Goal: Transaction & Acquisition: Purchase product/service

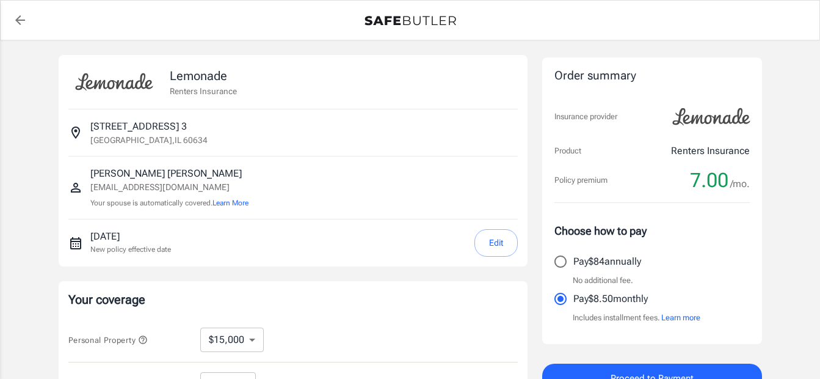
select select "15000"
select select "500"
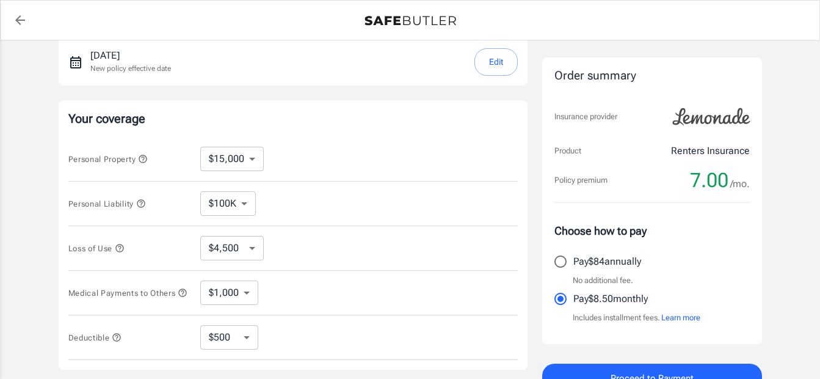
scroll to position [244, 0]
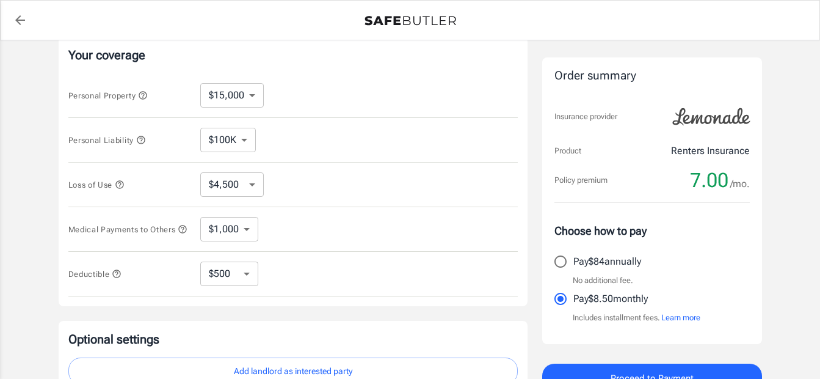
click at [247, 147] on select "$100K $200K $300K $400K $500K" at bounding box center [228, 140] width 56 height 24
select select "300000"
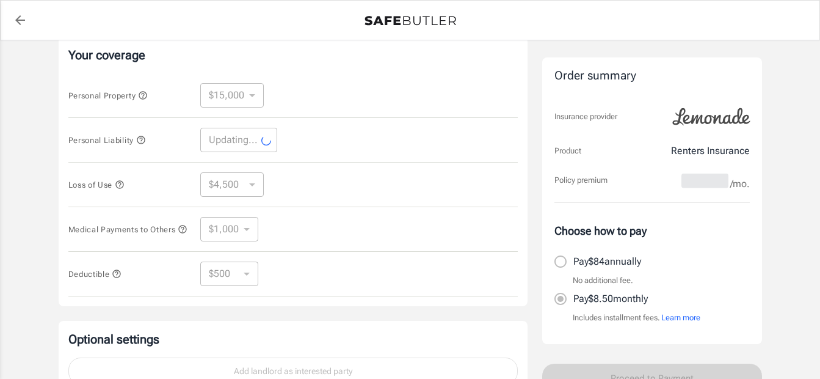
select select "300000"
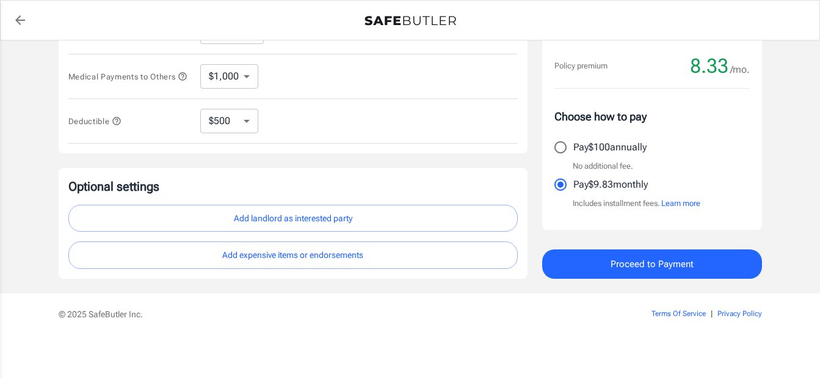
scroll to position [219, 0]
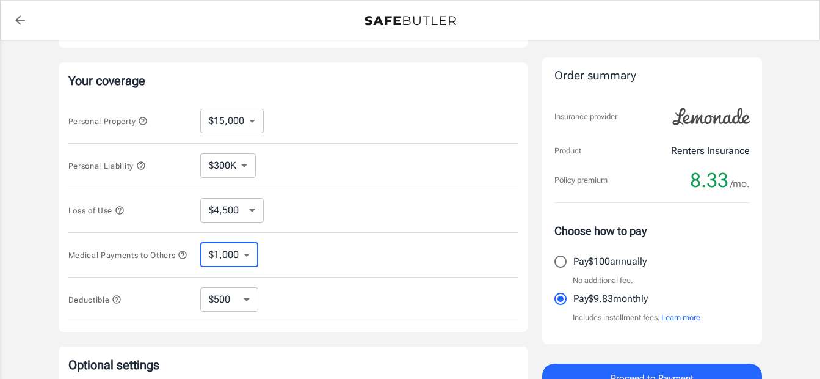
click at [242, 262] on select "$1,000 $2,000 $3,000 $4,000 $5,000" at bounding box center [229, 254] width 58 height 24
click at [334, 251] on div "Medical Payments to Others $1,000 $2,000 $3,000 $4,000 $5,000 ​" at bounding box center [292, 255] width 449 height 45
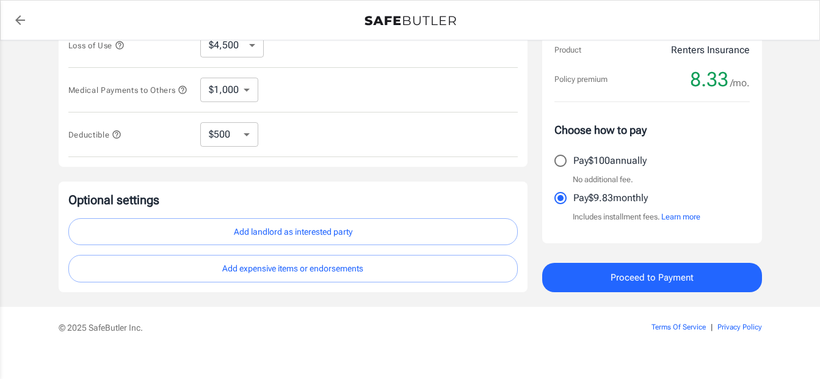
scroll to position [402, 0]
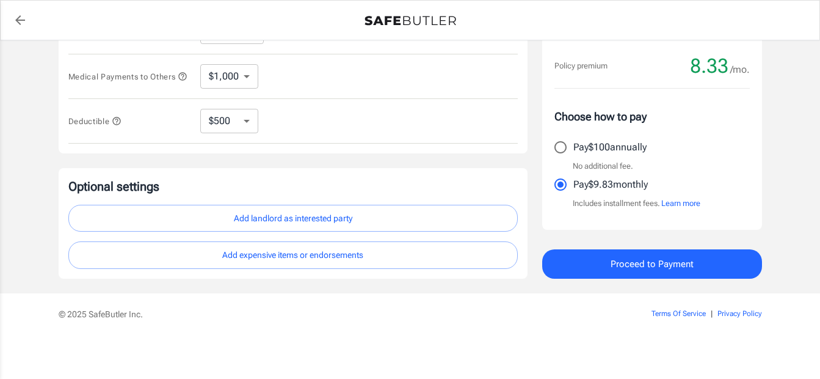
click at [675, 205] on button "Learn more" at bounding box center [680, 203] width 39 height 12
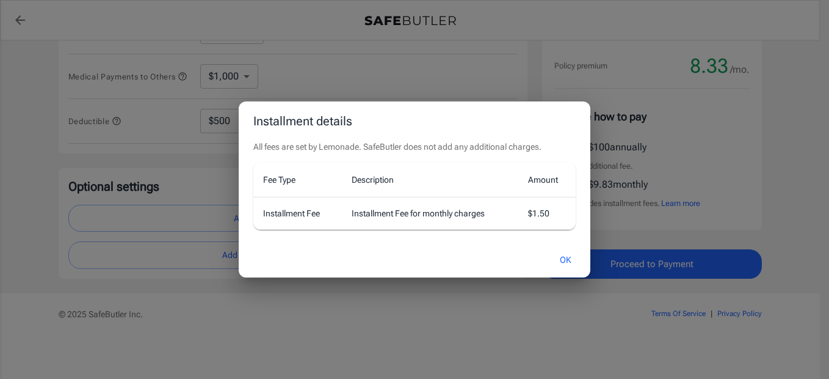
click at [567, 260] on button "OK" at bounding box center [566, 260] width 40 height 26
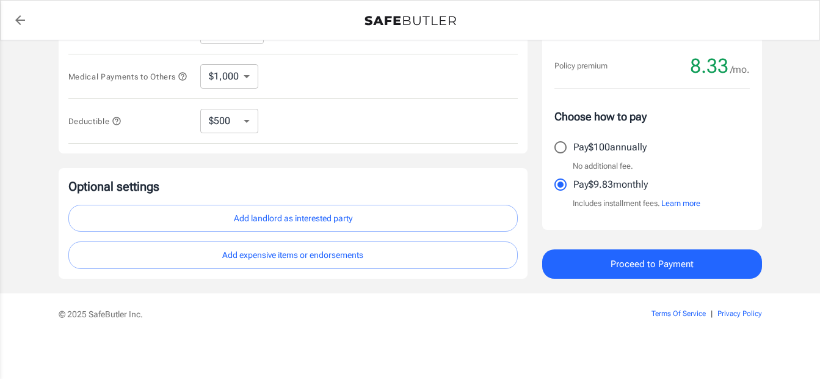
click at [656, 267] on span "Proceed to Payment" at bounding box center [652, 264] width 83 height 16
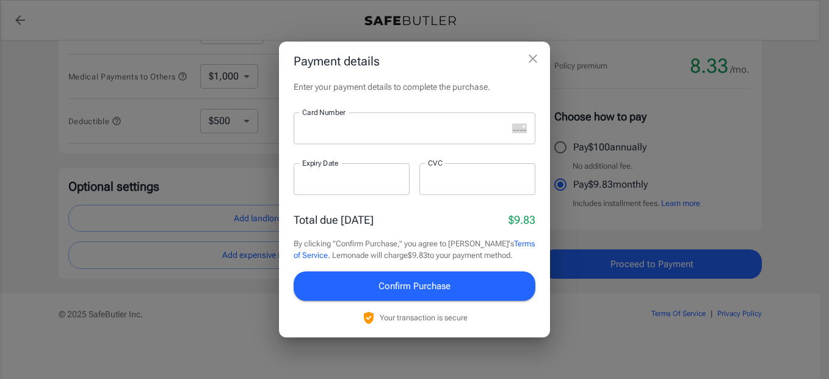
click at [358, 136] on div at bounding box center [401, 128] width 214 height 32
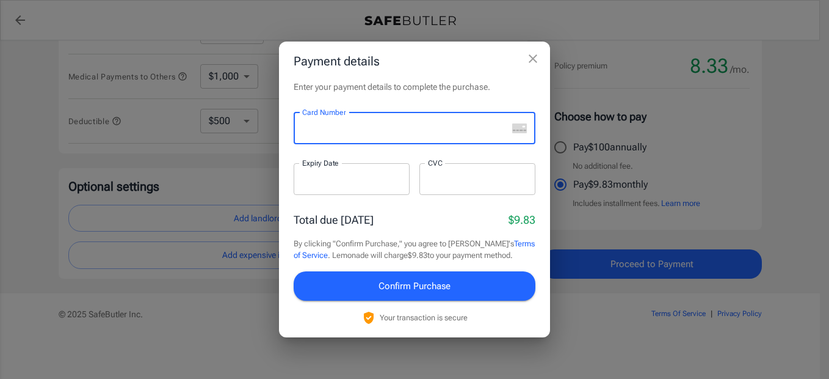
click at [532, 54] on icon "close" at bounding box center [533, 58] width 15 height 15
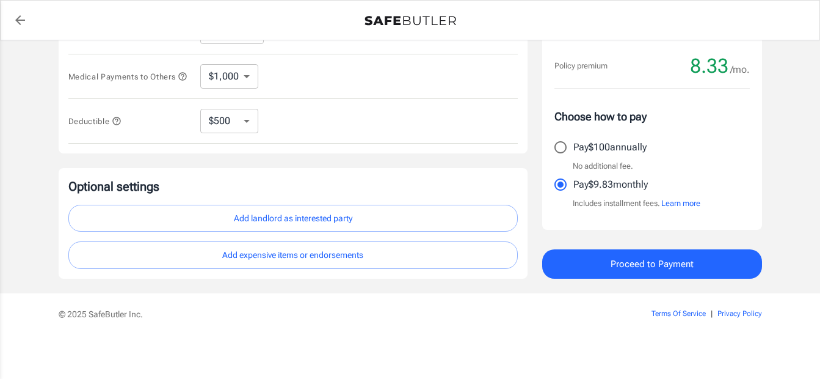
click at [326, 227] on button "Add landlord as interested party" at bounding box center [292, 218] width 449 height 27
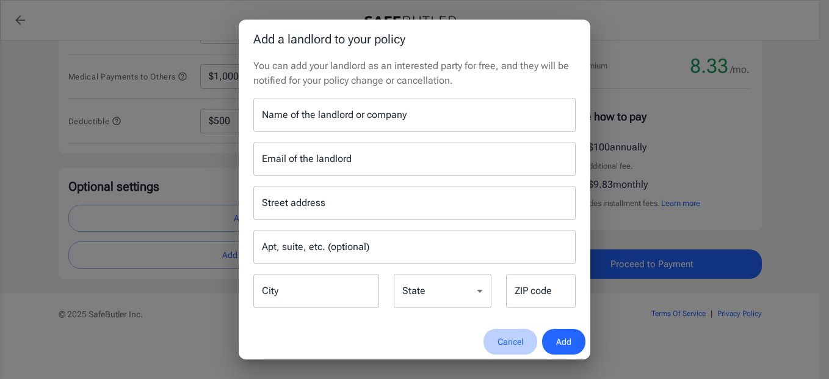
click at [518, 341] on button "Cancel" at bounding box center [511, 342] width 54 height 26
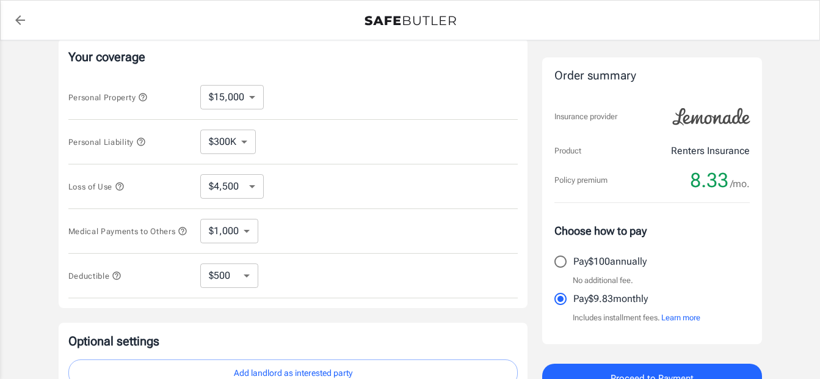
scroll to position [244, 0]
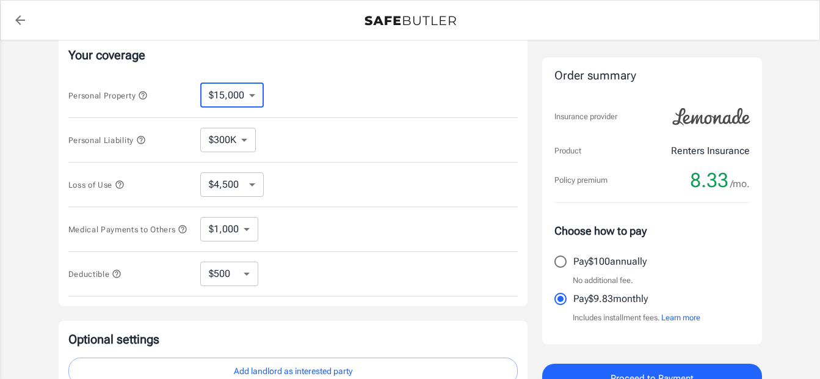
click at [257, 93] on select "$10,000 $15,000 $20,000 $25,000 $30,000 $40,000 $50,000 $100K $150K $200K $250K" at bounding box center [232, 95] width 64 height 24
click at [360, 113] on div "Personal Property $10,000 $15,000 $20,000 $25,000 $30,000 $40,000 $50,000 $100K…" at bounding box center [292, 95] width 449 height 45
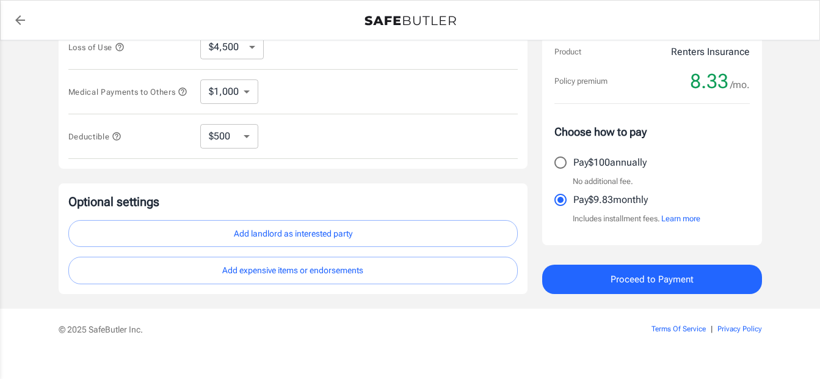
scroll to position [402, 0]
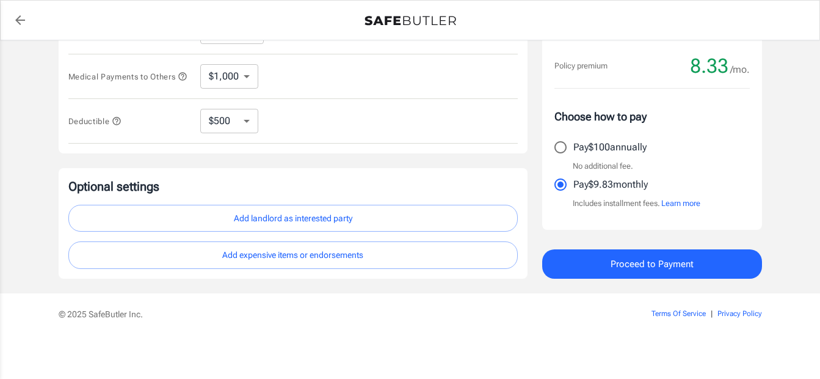
click at [675, 272] on button "Proceed to Payment" at bounding box center [652, 263] width 220 height 29
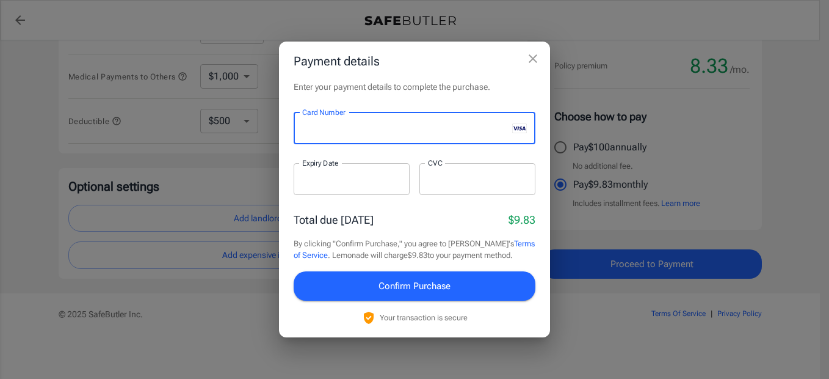
click at [351, 186] on div at bounding box center [352, 179] width 116 height 32
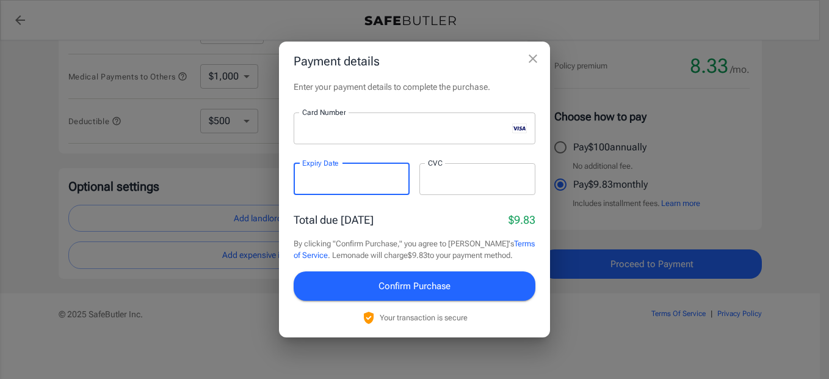
click at [495, 184] on iframe at bounding box center [477, 179] width 99 height 12
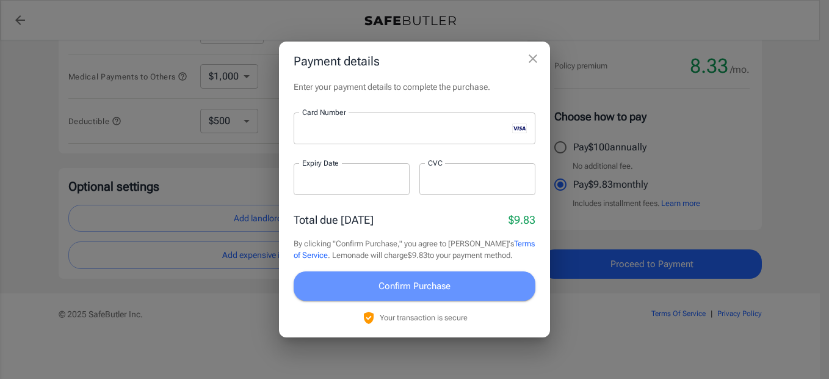
click at [470, 281] on button "Confirm Purchase" at bounding box center [415, 285] width 242 height 29
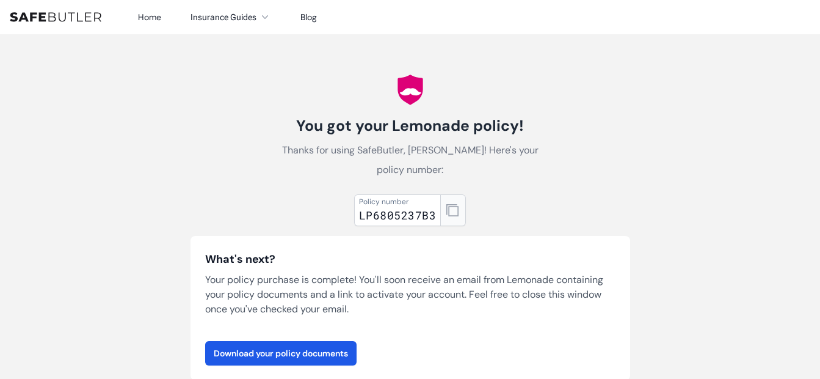
click at [459, 194] on button "button" at bounding box center [453, 210] width 26 height 32
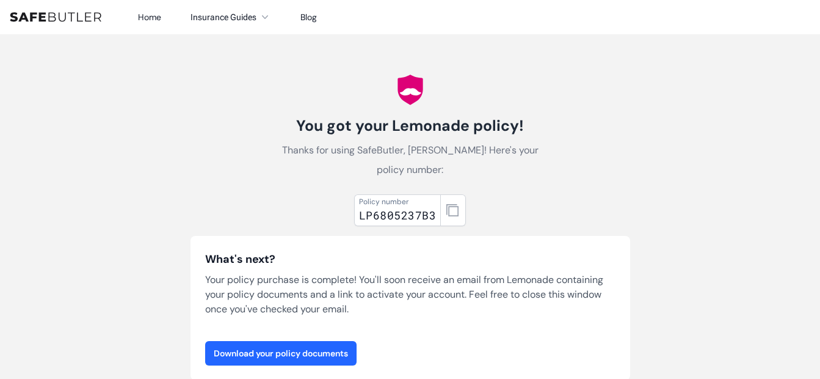
click at [294, 341] on link "Download your policy documents" at bounding box center [280, 353] width 151 height 24
